Goal: Browse casually

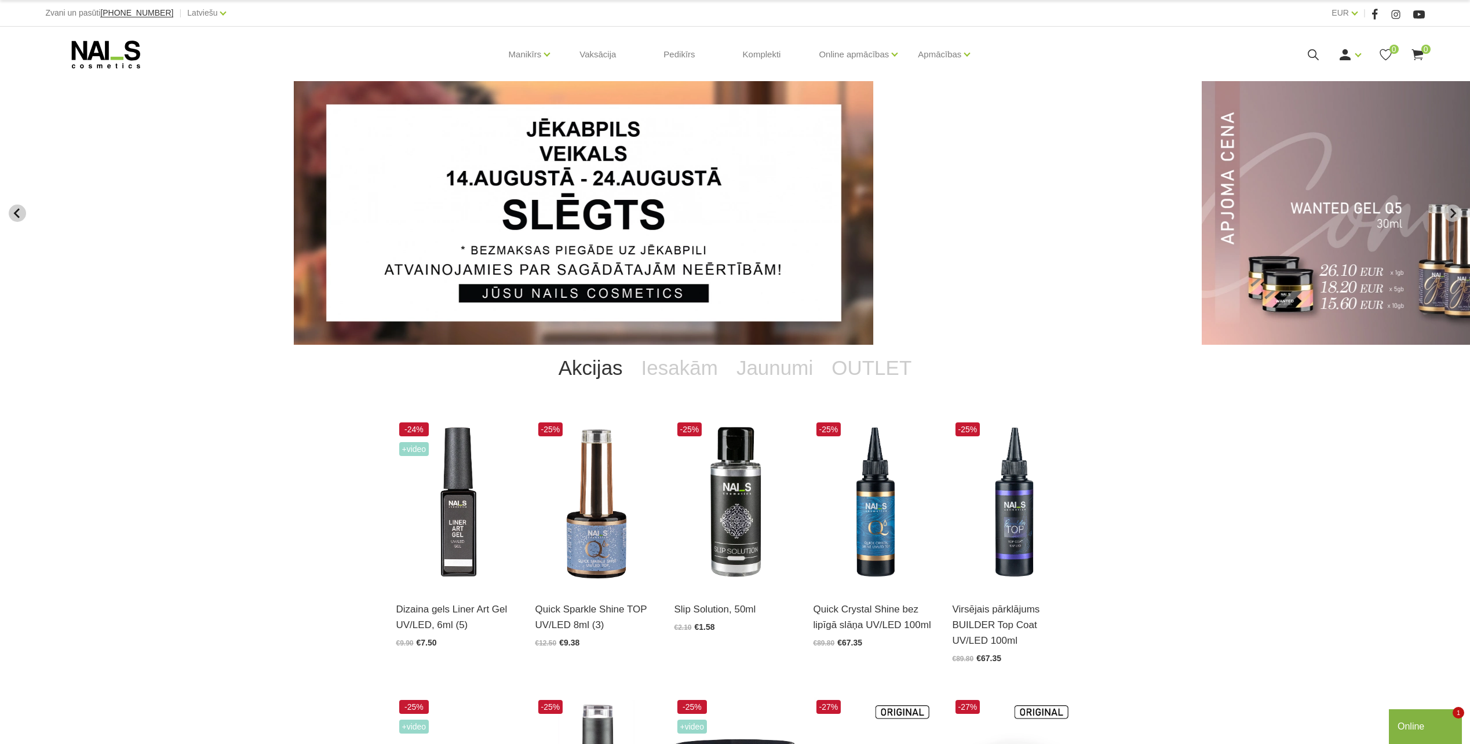
click at [24, 215] on button "Previous slide" at bounding box center [17, 213] width 17 height 17
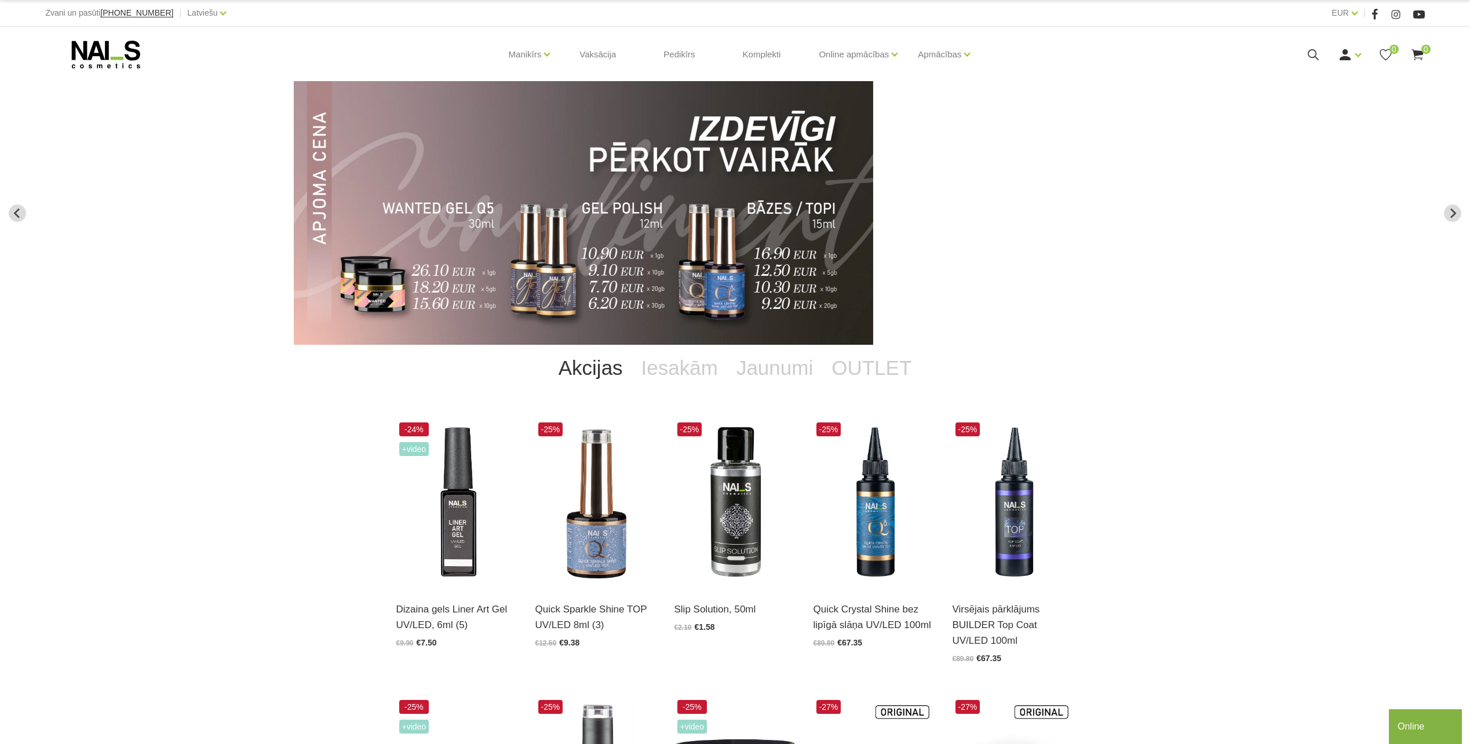
click at [106, 520] on div "Akcijas Iesakām Jaunumi OUTLET -24% +Video Dizaina gels Liner Art Gel UV/LED, 6…" at bounding box center [735, 686] width 1470 height 682
